Goal: Task Accomplishment & Management: Use online tool/utility

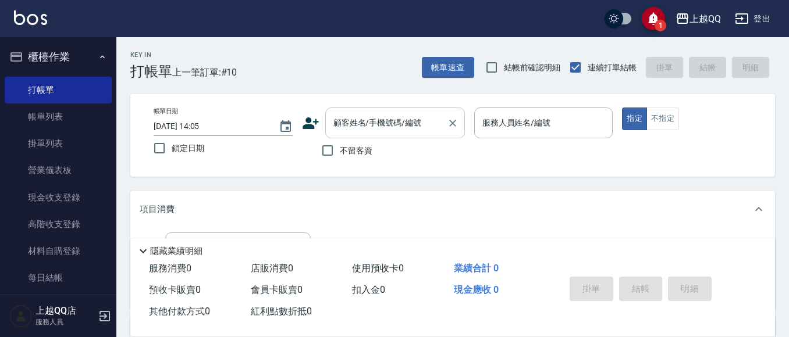
click at [409, 133] on input "顧客姓名/手機號碼/編號" at bounding box center [386, 123] width 112 height 20
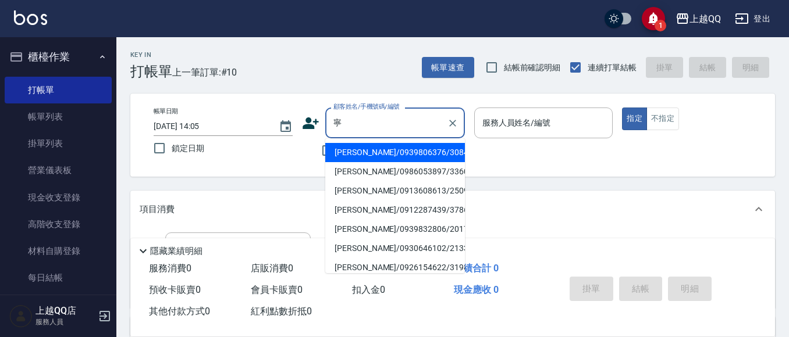
click at [391, 147] on li "[PERSON_NAME]/0939806376/3084" at bounding box center [395, 152] width 140 height 19
type input "[PERSON_NAME]/0939806376/3084"
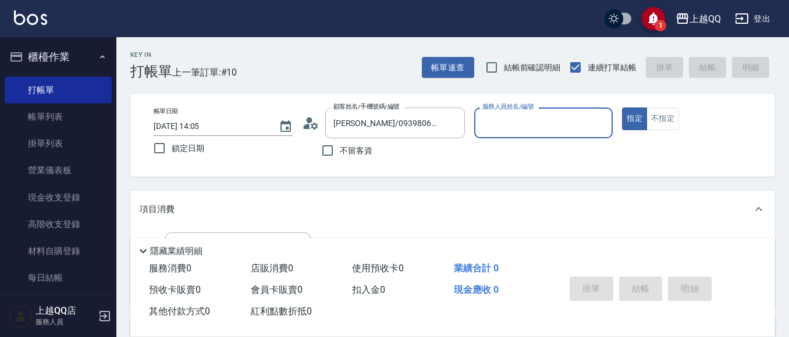
type input "欣樺-6"
drag, startPoint x: 293, startPoint y: 134, endPoint x: 308, endPoint y: 136, distance: 14.6
click at [298, 136] on div "帳單日期 [DATE] 14:05 鎖定日期 顧客姓名/手機號碼/編號 [PERSON_NAME]/0939806376/3084 顧客姓名/手機號碼/編號 …" at bounding box center [452, 135] width 616 height 55
click at [308, 122] on circle at bounding box center [309, 120] width 6 height 6
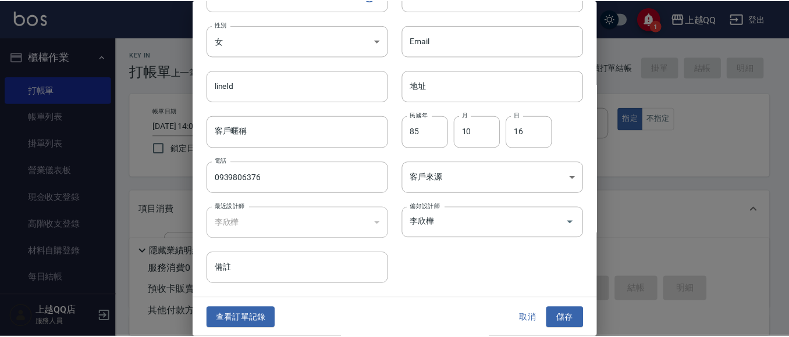
scroll to position [66, 0]
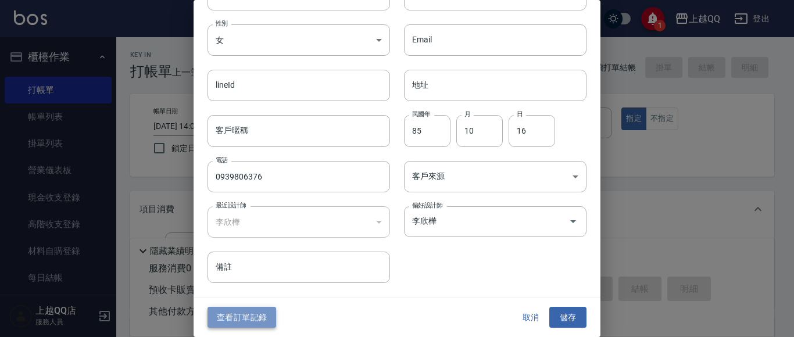
click at [247, 307] on button "查看訂單記錄" at bounding box center [242, 318] width 69 height 22
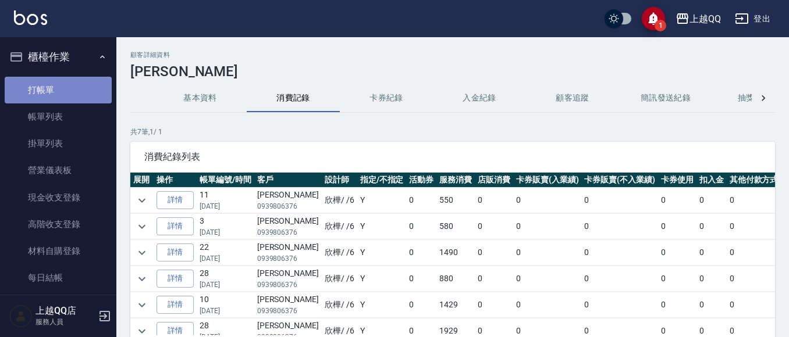
click at [60, 94] on link "打帳單" at bounding box center [58, 90] width 107 height 27
